Goal: Book appointment/travel/reservation

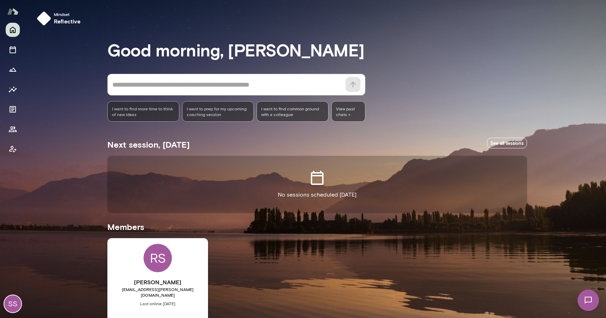
scroll to position [50, 0]
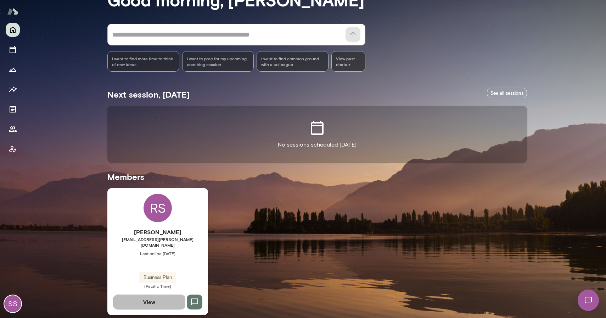
click at [166, 299] on button "View" at bounding box center [149, 301] width 72 height 15
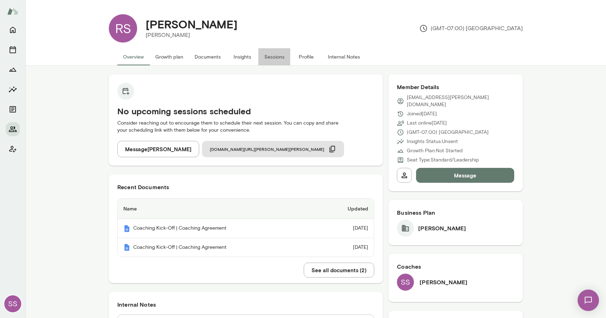
click at [274, 54] on button "Sessions" at bounding box center [274, 56] width 32 height 17
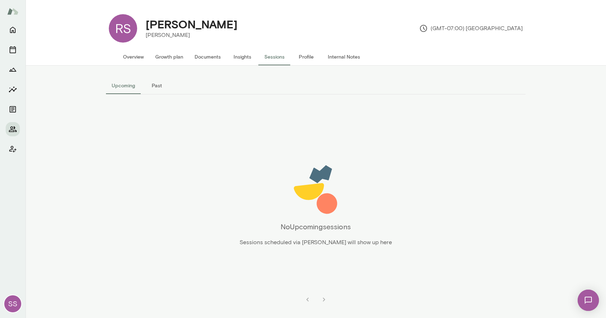
click at [135, 59] on button "Overview" at bounding box center [133, 56] width 32 height 17
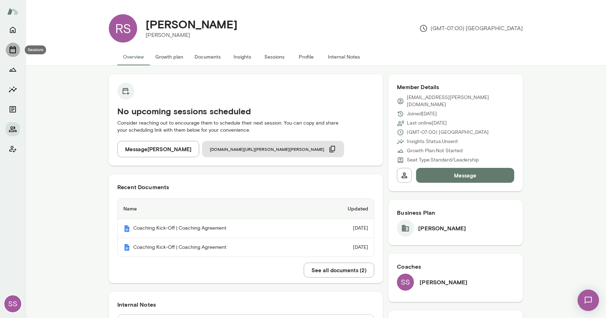
click at [10, 55] on button "Sessions" at bounding box center [13, 50] width 14 height 14
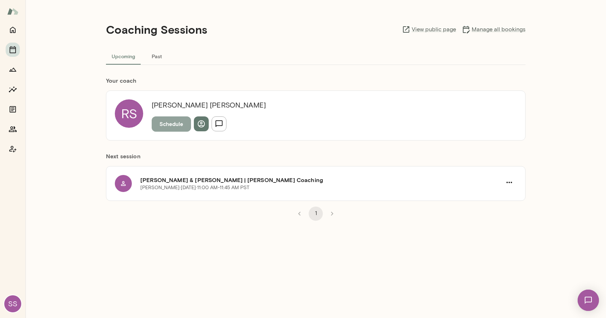
click at [177, 126] on button "Schedule" at bounding box center [171, 123] width 39 height 15
click at [163, 130] on button "Schedule" at bounding box center [171, 123] width 39 height 15
click at [175, 125] on button "Schedule" at bounding box center [171, 123] width 39 height 15
